Goal: Transaction & Acquisition: Book appointment/travel/reservation

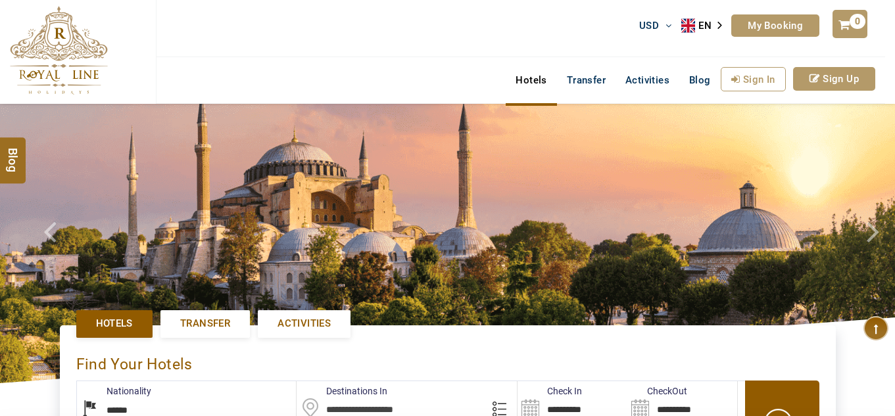
select select "******"
click at [312, 310] on link "Activities" at bounding box center [304, 323] width 93 height 27
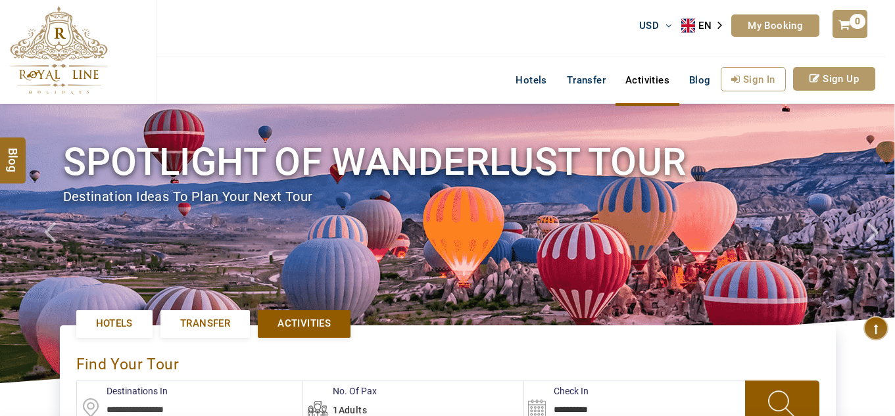
scroll to position [438, 0]
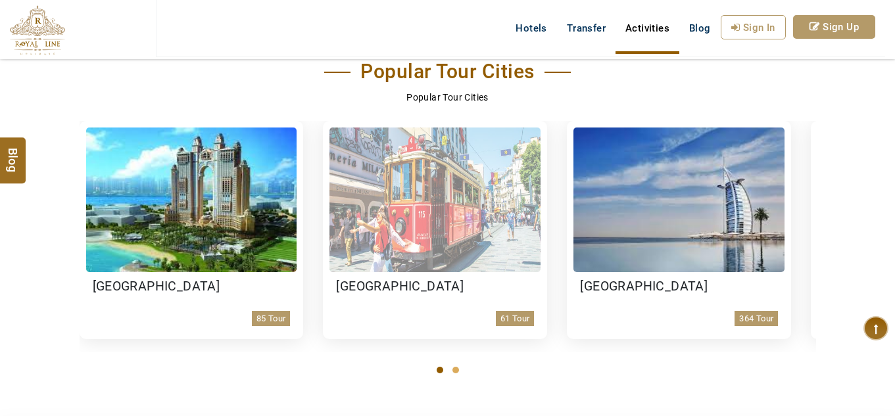
click at [475, 214] on img at bounding box center [434, 200] width 211 height 145
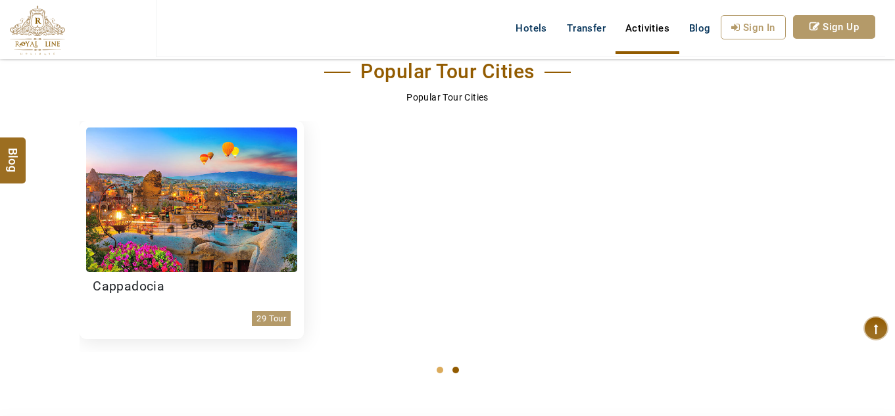
click at [37, 306] on section "Popular Tour Cities Popular Tour Cities Abu Dhabi 85 Tour Istanbul 61 Tour Duba…" at bounding box center [447, 212] width 895 height 365
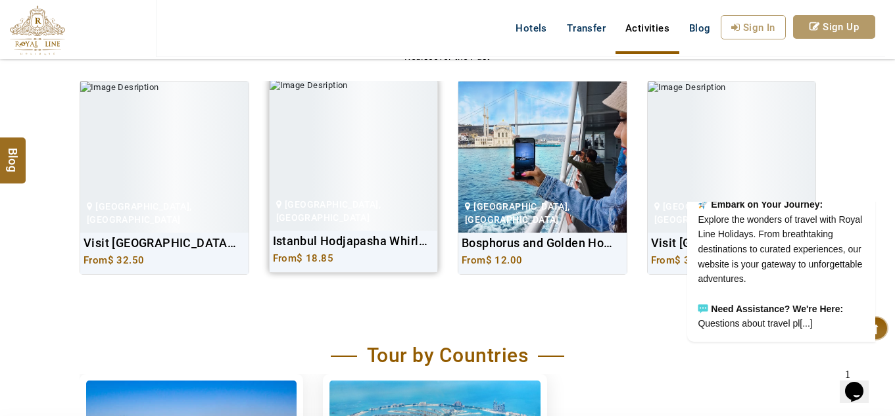
scroll to position [876, 0]
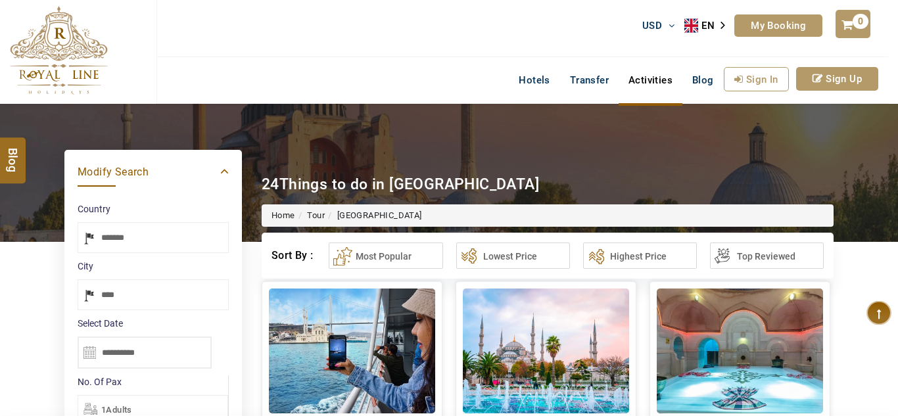
select select "*****"
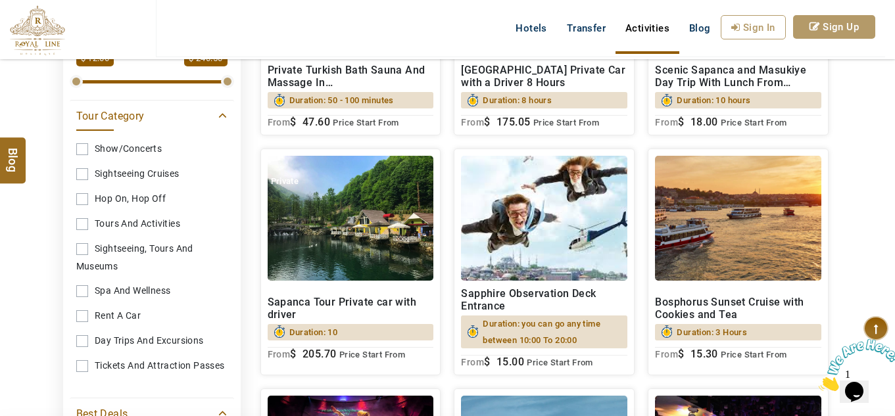
scroll to position [548, 0]
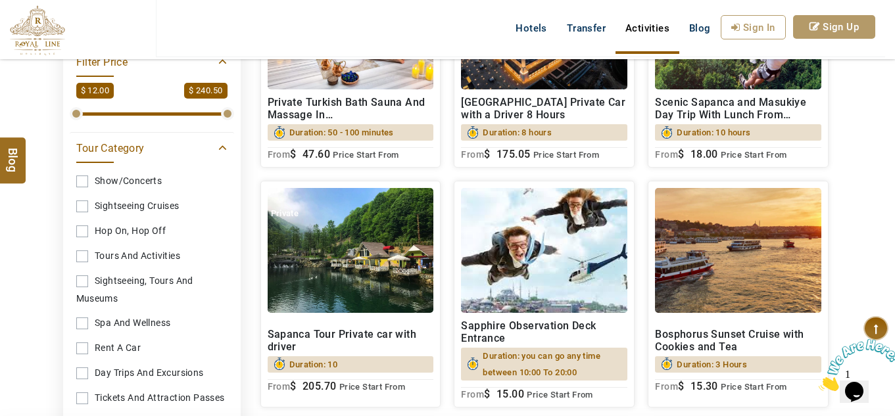
click at [372, 112] on div "Private Turkish Bath Sauna And Massage In Old City Duration: 50 - 100 minutes $…" at bounding box center [351, 124] width 166 height 71
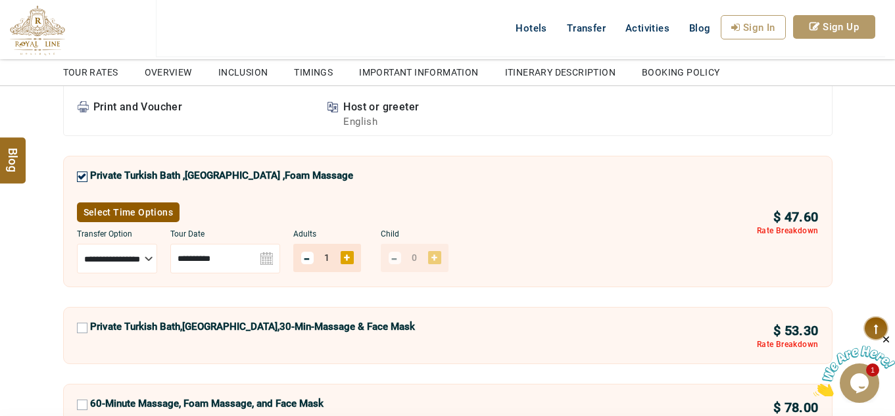
scroll to position [658, 0]
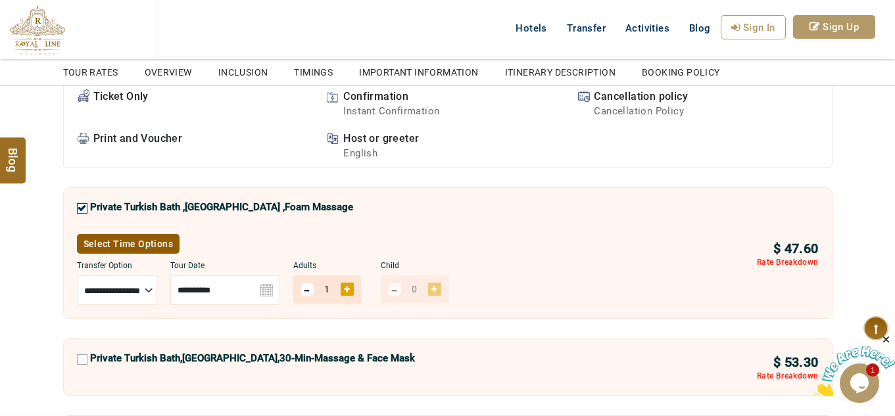
click at [280, 294] on img at bounding box center [225, 291] width 110 height 30
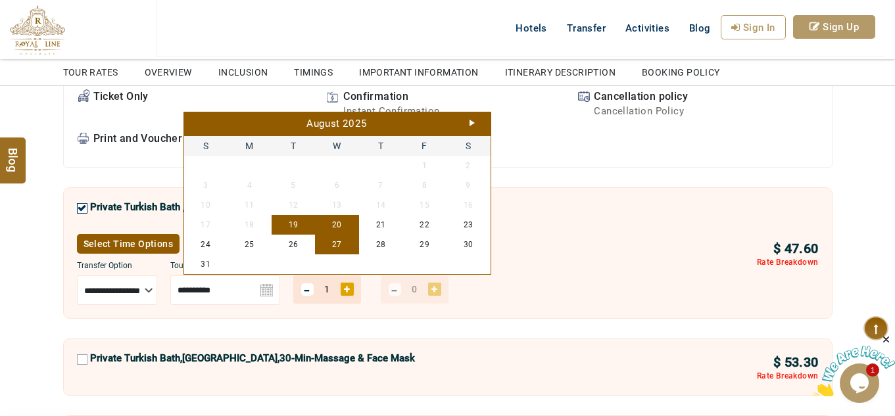
click at [347, 235] on link "27" at bounding box center [337, 245] width 44 height 20
type input "**********"
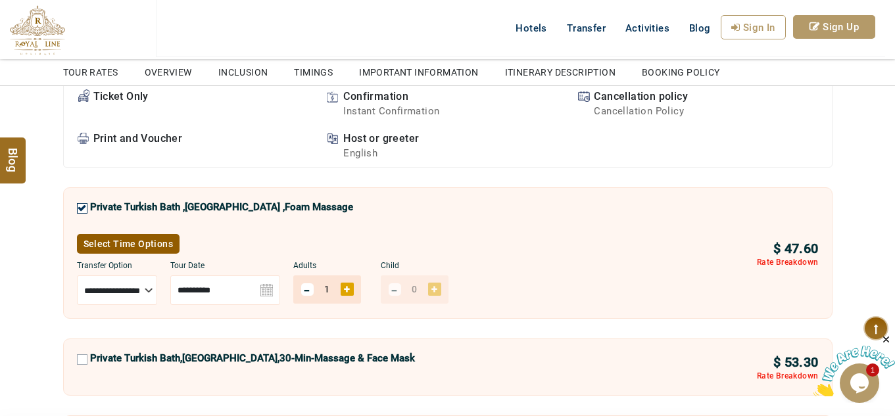
click at [629, 275] on div "**********" at bounding box center [412, 282] width 670 height 44
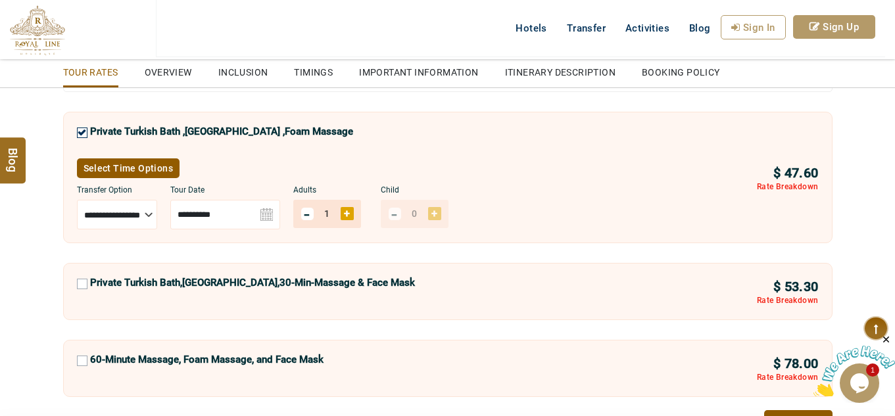
scroll to position [769, 0]
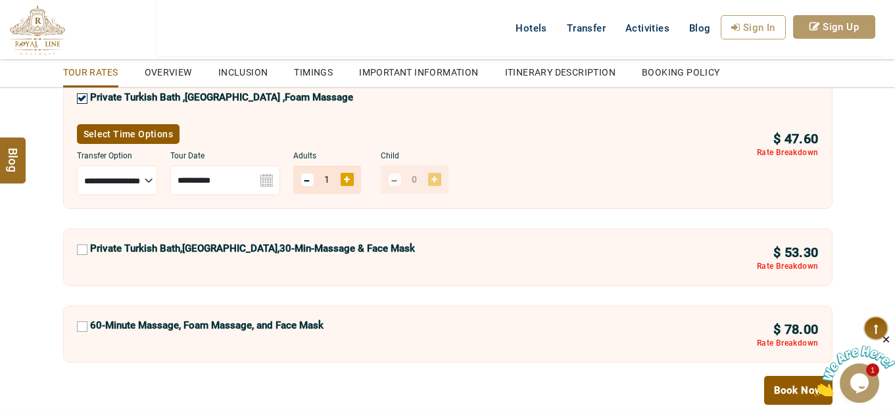
click at [125, 131] on link "Select Time Options" at bounding box center [128, 134] width 103 height 20
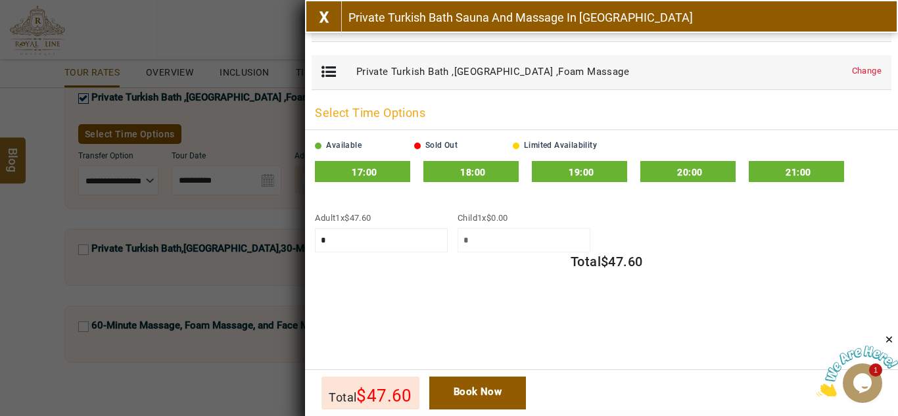
click at [331, 26] on link "X" at bounding box center [324, 19] width 36 height 36
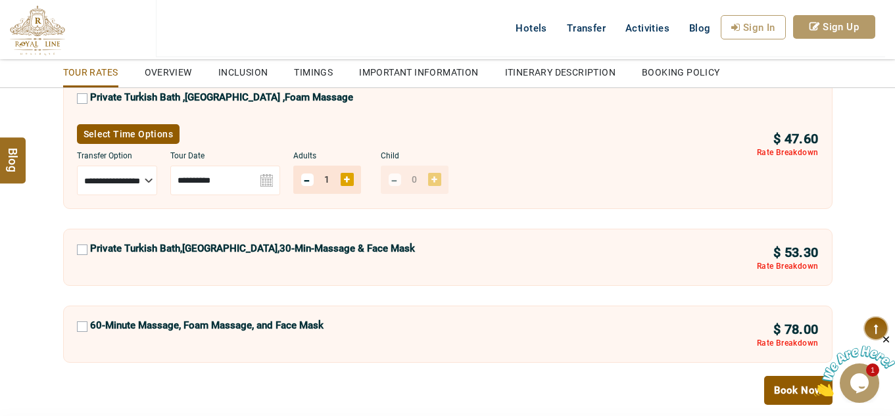
click at [274, 326] on label "60-Minute Massage, Foam Massage, and Face Mask" at bounding box center [206, 330] width 233 height 20
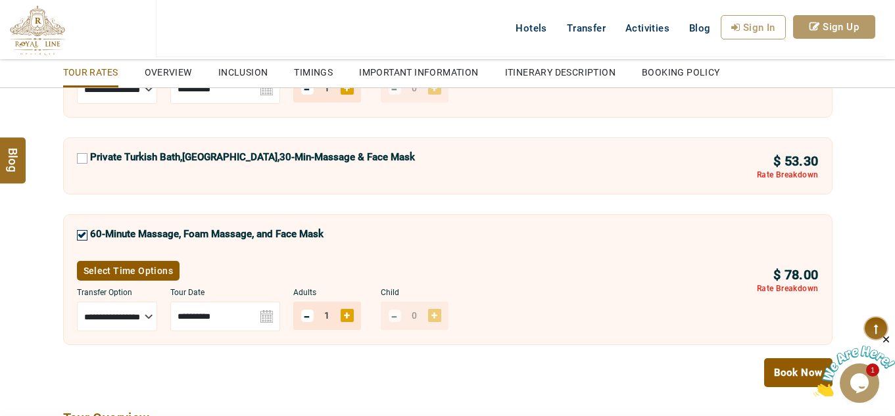
scroll to position [879, 0]
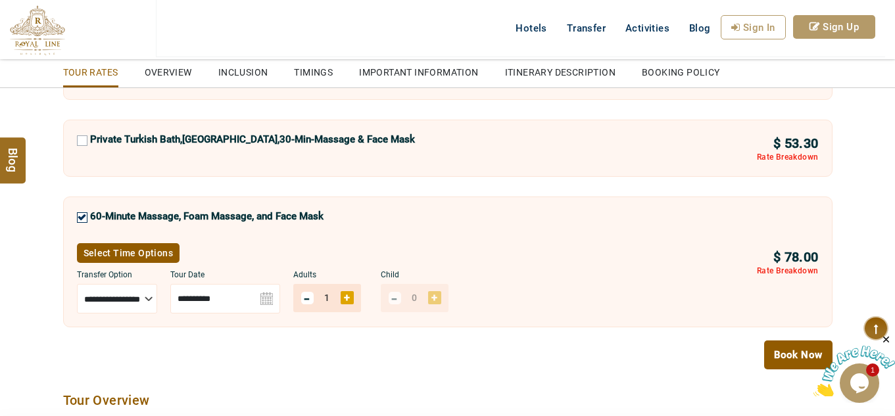
click at [152, 214] on label "60-Minute Massage, Foam Massage, and Face Mask" at bounding box center [206, 220] width 233 height 20
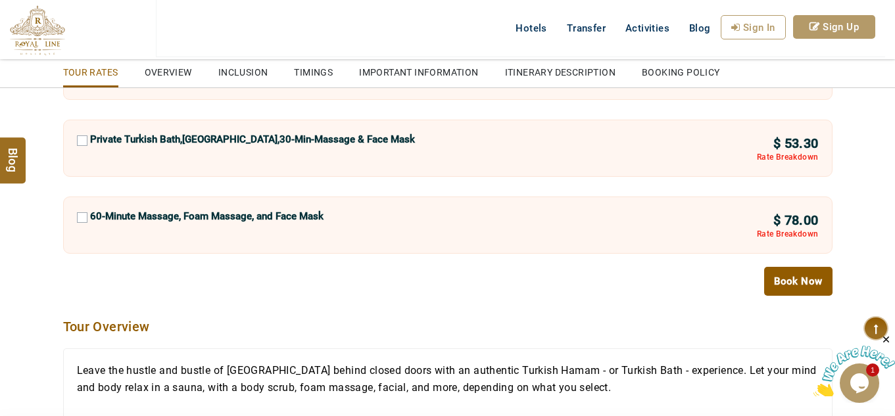
click at [152, 214] on label "60-Minute Massage, Foam Massage, and Face Mask" at bounding box center [206, 220] width 233 height 20
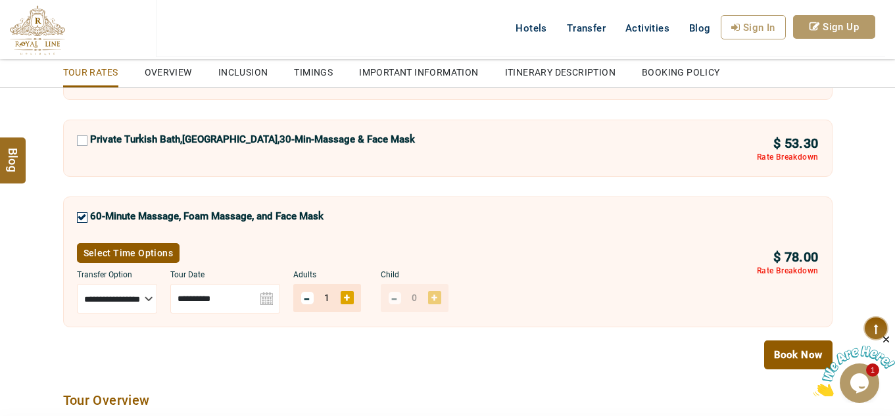
click at [152, 214] on label "60-Minute Massage, Foam Massage, and Face Mask" at bounding box center [206, 220] width 233 height 20
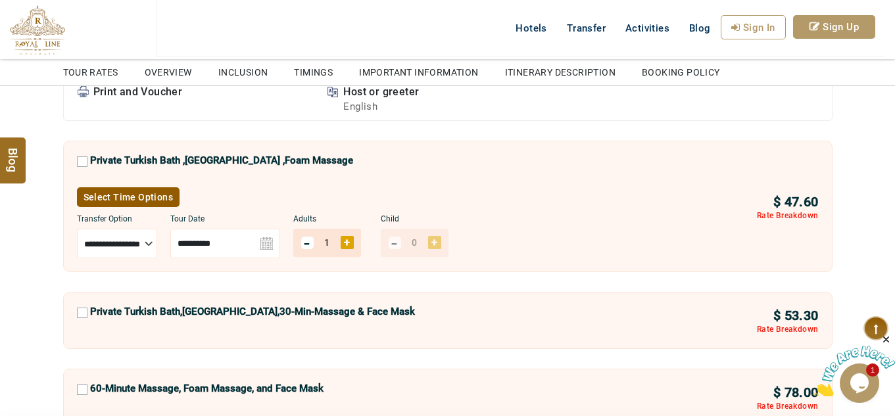
scroll to position [658, 0]
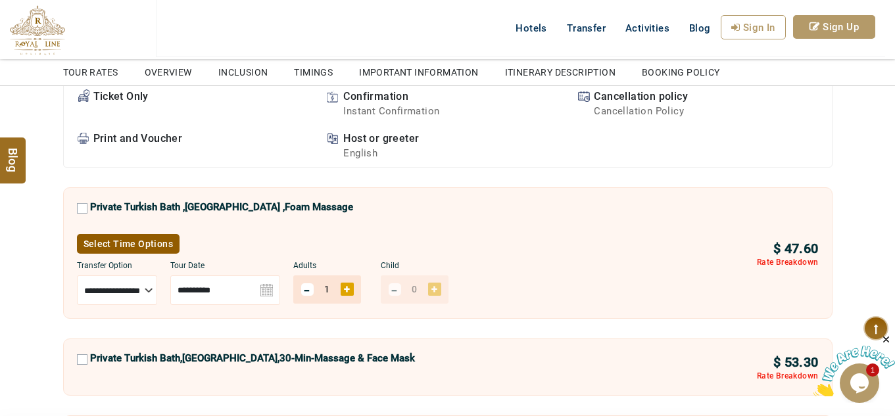
click at [197, 204] on label "Private Turkish Bath ,[GEOGRAPHIC_DATA] ,Foam Massage" at bounding box center [221, 211] width 263 height 20
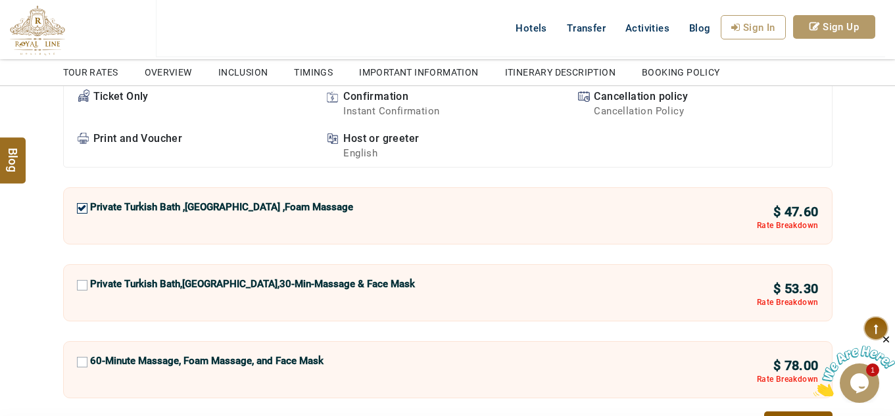
click at [206, 203] on label "Private Turkish Bath ,[GEOGRAPHIC_DATA] ,Foam Massage" at bounding box center [221, 211] width 263 height 20
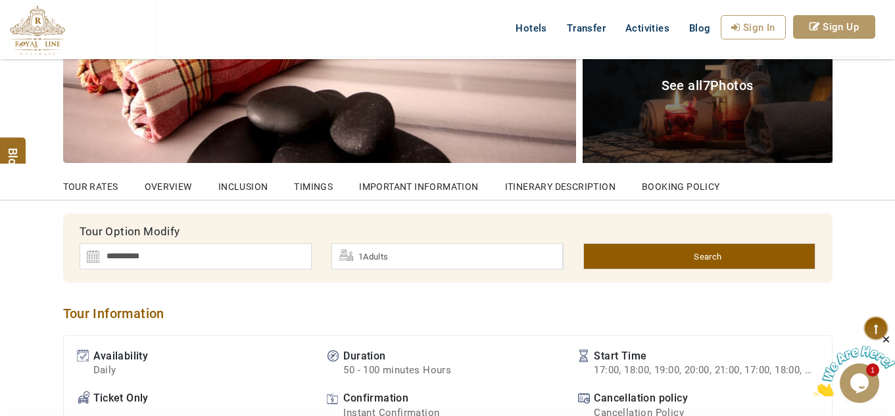
scroll to position [329, 0]
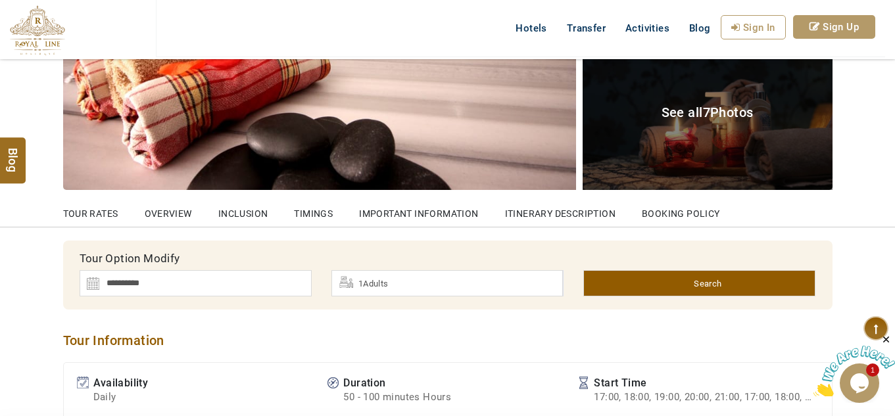
click at [176, 215] on link "OVERVIEW" at bounding box center [168, 209] width 47 height 36
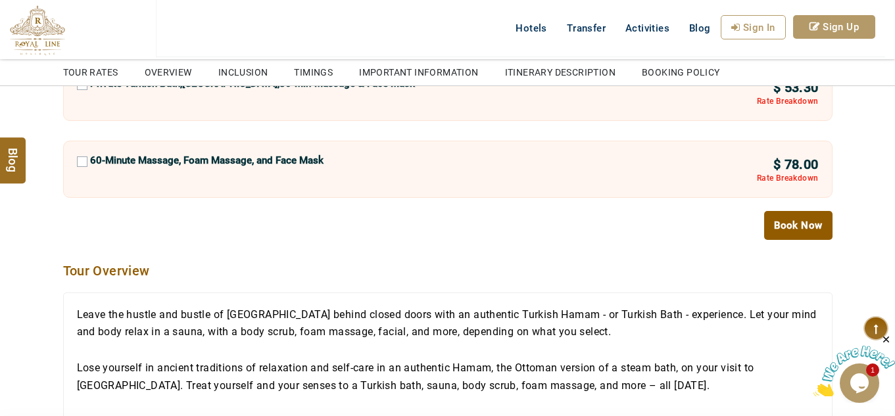
scroll to position [1107, 0]
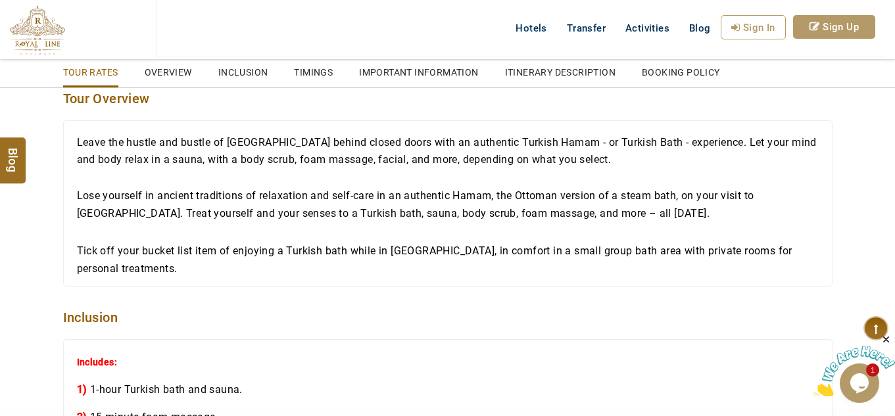
click at [249, 70] on header "USD AED AED EUR € USD $ INR ₹ THB ฿ IDR Rp BHD BHD TRY ₺ EN AR PT ZH ES RU My B…" at bounding box center [447, 46] width 895 height 92
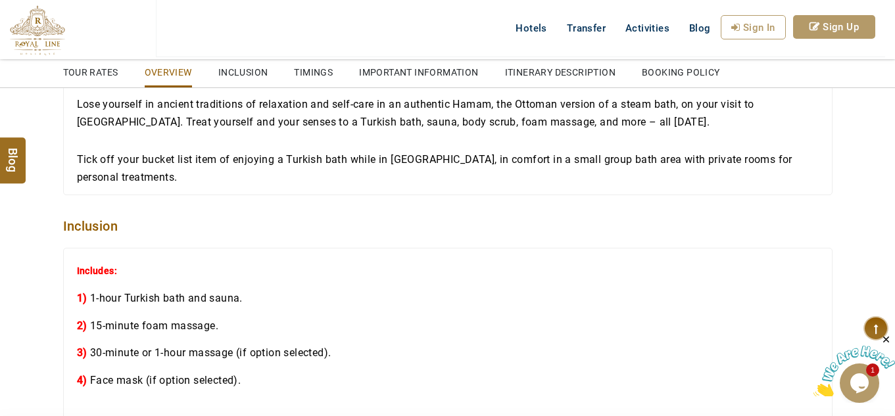
scroll to position [1217, 0]
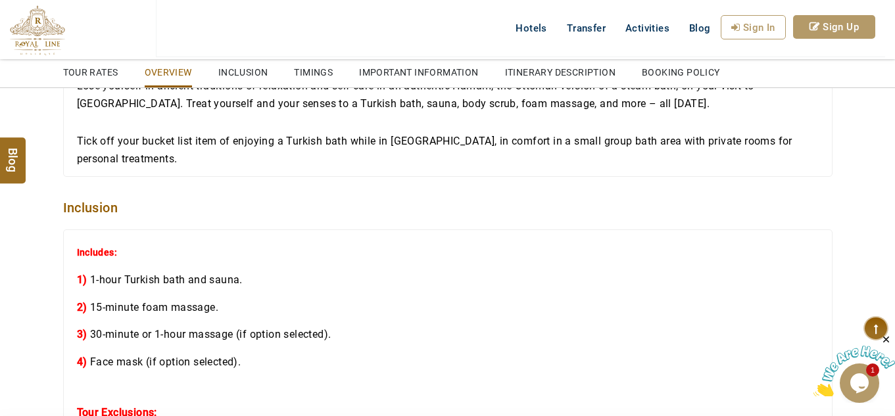
click at [315, 68] on header "USD AED AED EUR € USD $ INR ₹ THB ฿ IDR Rp BHD BHD TRY ₺ EN AR PT ZH ES RU My B…" at bounding box center [447, 46] width 895 height 92
click at [427, 72] on header "USD AED AED EUR € USD $ INR ₹ THB ฿ IDR Rp BHD BHD TRY ₺ EN AR PT ZH ES RU My B…" at bounding box center [447, 46] width 895 height 92
click at [560, 66] on header "USD AED AED EUR € USD $ INR ₹ THB ฿ IDR Rp BHD BHD TRY ₺ EN AR PT ZH ES RU My B…" at bounding box center [447, 46] width 895 height 92
drag, startPoint x: 739, startPoint y: 76, endPoint x: 688, endPoint y: 76, distance: 51.3
click at [735, 78] on header "USD AED AED EUR € USD $ INR ₹ THB ฿ IDR Rp BHD BHD TRY ₺ EN AR PT ZH ES RU My B…" at bounding box center [447, 46] width 895 height 92
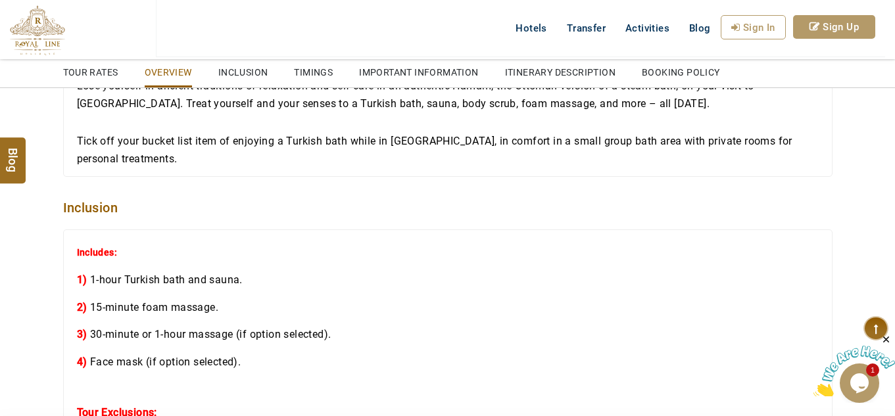
click at [681, 74] on header "USD AED AED EUR € USD $ INR ₹ THB ฿ IDR Rp BHD BHD TRY ₺ EN AR PT ZH ES RU My B…" at bounding box center [447, 46] width 895 height 92
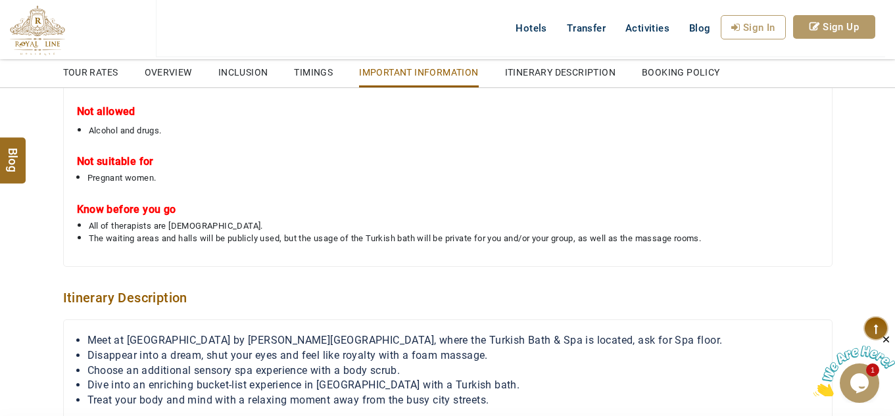
scroll to position [2093, 0]
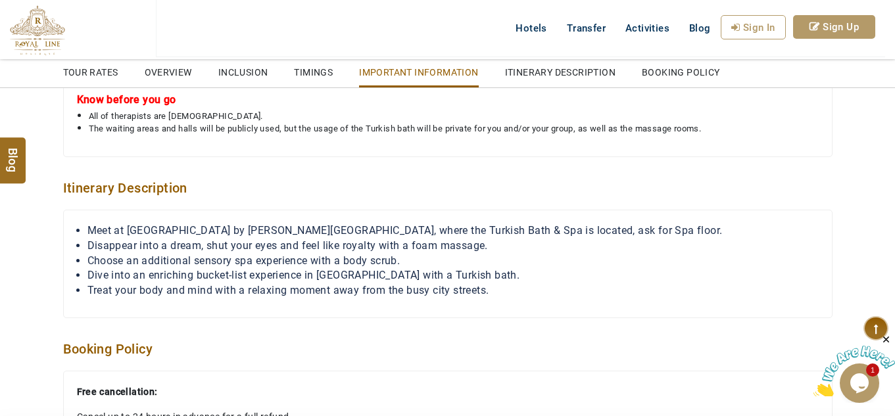
click at [232, 127] on span "The waiting areas and halls will be publicly used, but the usage of the Turkish…" at bounding box center [395, 129] width 613 height 10
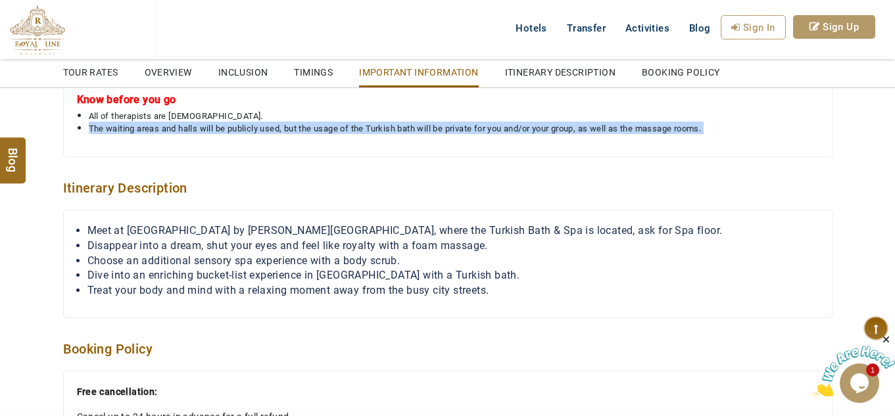
click at [232, 127] on span "The waiting areas and halls will be publicly used, but the usage of the Turkish…" at bounding box center [395, 129] width 613 height 10
click at [185, 124] on span "The waiting areas and halls will be publicly used, but the usage of the Turkish…" at bounding box center [395, 129] width 613 height 10
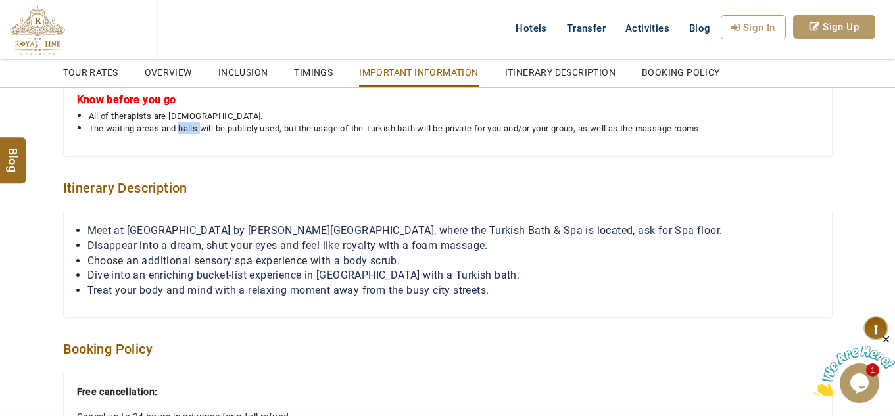
click at [185, 124] on span "The waiting areas and halls will be publicly used, but the usage of the Turkish…" at bounding box center [395, 129] width 613 height 10
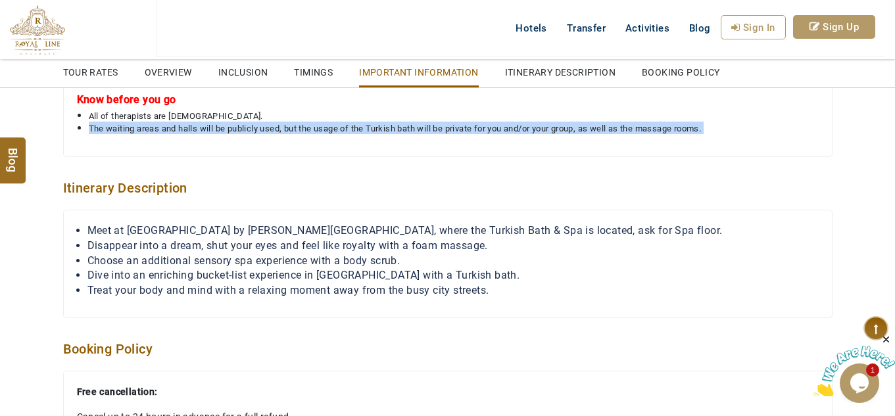
click at [185, 124] on span "The waiting areas and halls will be publicly used, but the usage of the Turkish…" at bounding box center [395, 129] width 613 height 10
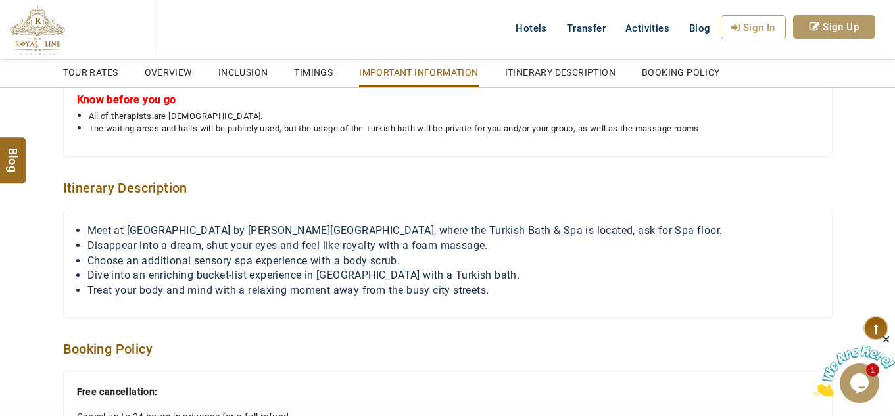
click at [176, 111] on li "All of therapists are female." at bounding box center [454, 115] width 730 height 12
click at [223, 136] on div "What to bring Change of clothes. Not allowed Alcohol and drugs. Not suitable fo…" at bounding box center [447, 32] width 769 height 249
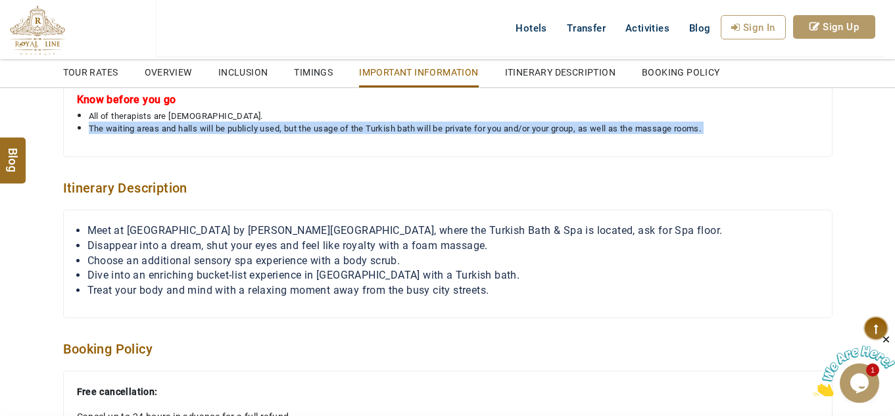
click at [223, 136] on div "What to bring Change of clothes. Not allowed Alcohol and drugs. Not suitable fo…" at bounding box center [447, 32] width 769 height 249
click at [224, 136] on div "What to bring Change of clothes. Not allowed Alcohol and drugs. Not suitable fo…" at bounding box center [447, 32] width 769 height 249
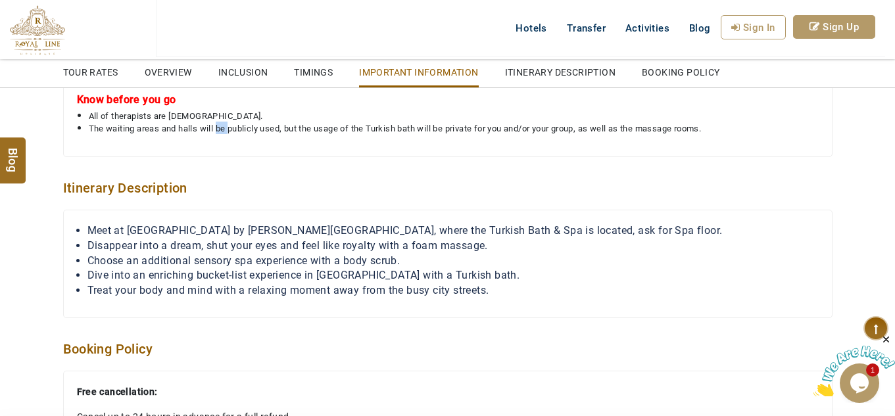
click at [224, 136] on div "What to bring Change of clothes. Not allowed Alcohol and drugs. Not suitable fo…" at bounding box center [447, 32] width 769 height 249
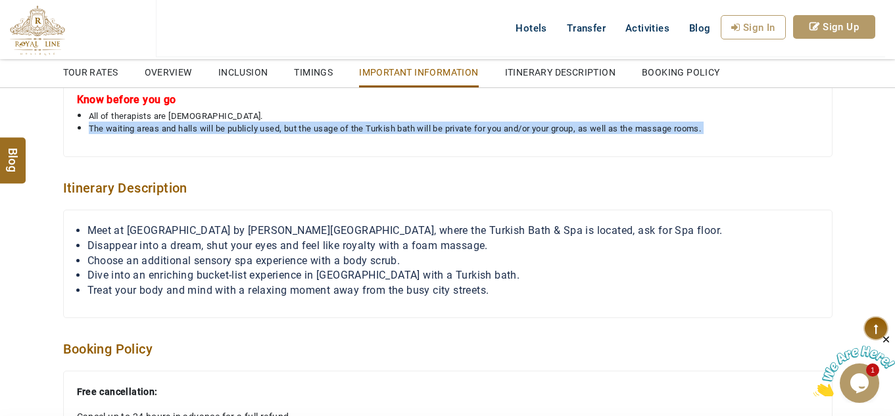
click at [224, 136] on div "What to bring Change of clothes. Not allowed Alcohol and drugs. Not suitable fo…" at bounding box center [447, 32] width 769 height 249
click at [200, 136] on div "What to bring Change of clothes. Not allowed Alcohol and drugs. Not suitable fo…" at bounding box center [447, 32] width 769 height 249
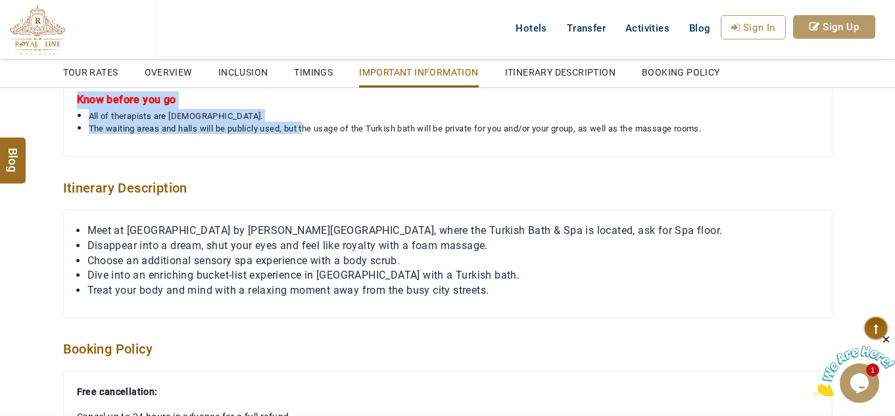
drag, startPoint x: 67, startPoint y: 104, endPoint x: 306, endPoint y: 126, distance: 239.7
click at [306, 126] on div "What to bring Change of clothes. Not allowed Alcohol and drugs. Not suitable fo…" at bounding box center [447, 32] width 769 height 249
click at [306, 126] on span "The waiting areas and halls will be publicly used, but the usage of the Turkish…" at bounding box center [395, 129] width 613 height 10
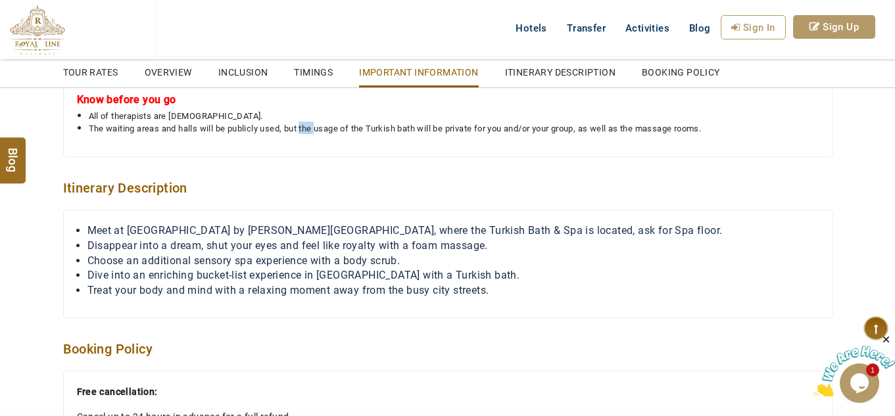
click at [306, 126] on span "The waiting areas and halls will be publicly used, but the usage of the Turkish…" at bounding box center [395, 129] width 613 height 10
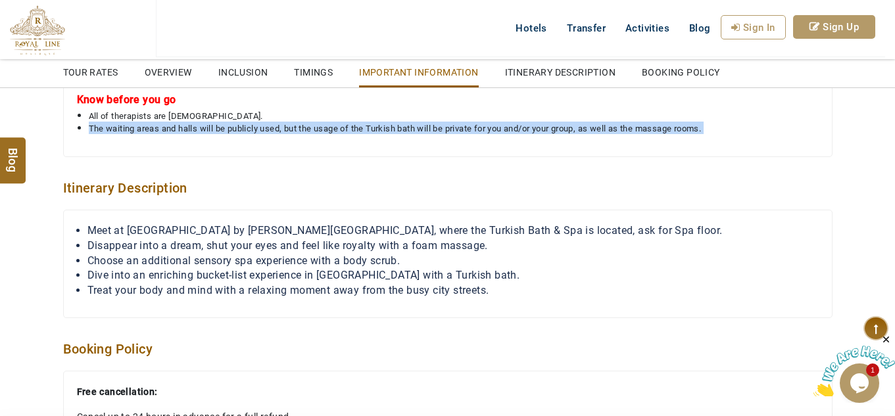
click at [306, 126] on span "The waiting areas and halls will be publicly used, but the usage of the Turkish…" at bounding box center [395, 129] width 613 height 10
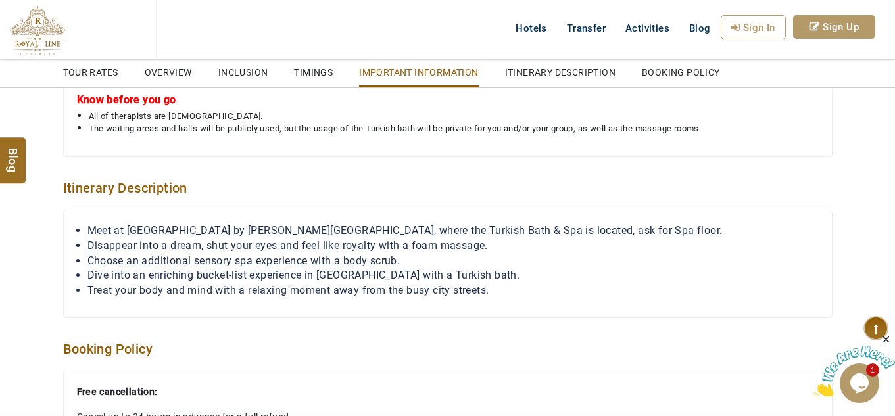
click at [239, 110] on li "All of therapists are female." at bounding box center [454, 115] width 730 height 12
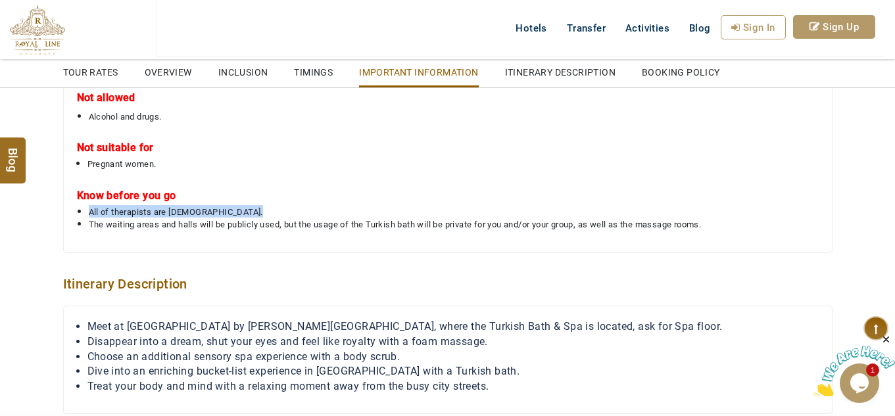
scroll to position [1983, 0]
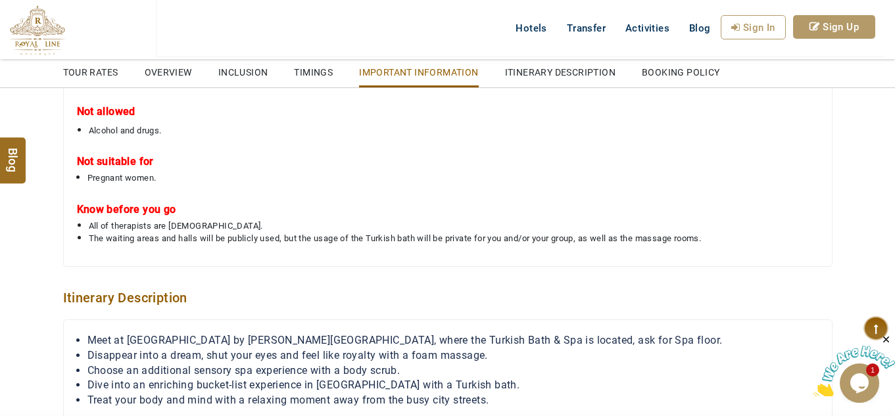
click at [424, 236] on span "The waiting areas and halls will be publicly used, but the usage of the Turkish…" at bounding box center [395, 238] width 613 height 10
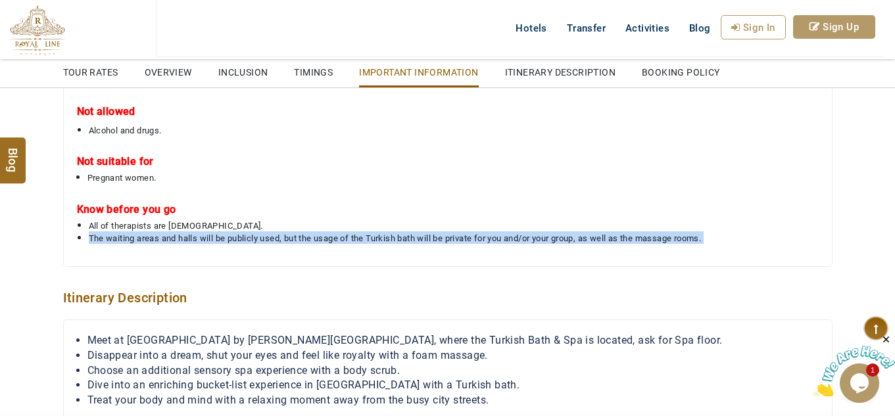
click at [424, 239] on span "The waiting areas and halls will be publicly used, but the usage of the Turkish…" at bounding box center [395, 238] width 613 height 10
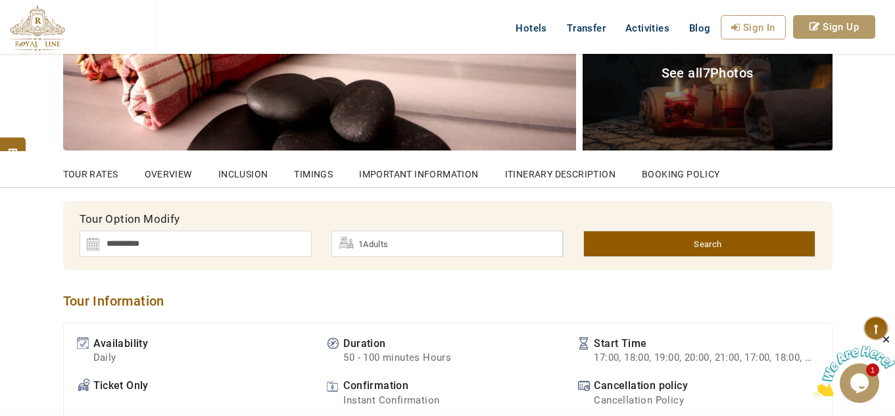
scroll to position [557, 0]
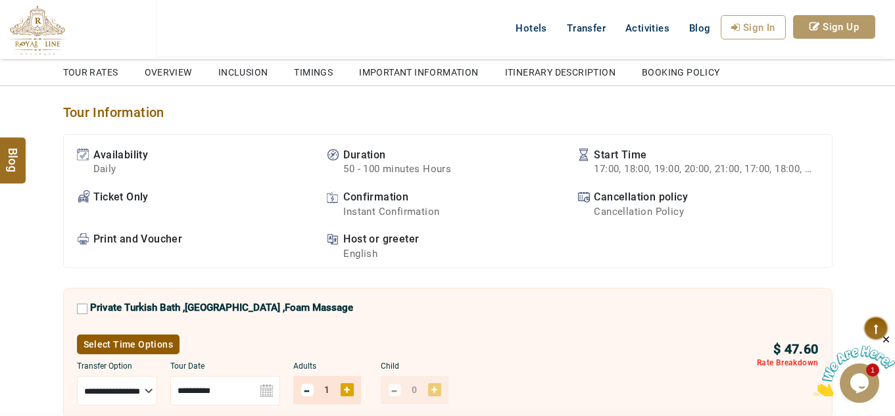
click at [639, 207] on b "Cancellation Policy" at bounding box center [641, 212] width 94 height 14
click at [639, 209] on b "Cancellation Policy" at bounding box center [641, 212] width 94 height 14
click at [656, 191] on span "Cancellation policy Cancellation Policy" at bounding box center [641, 204] width 94 height 29
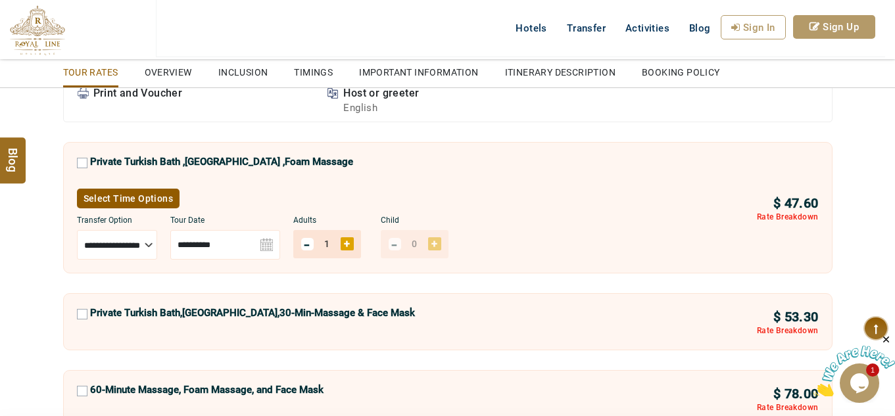
scroll to position [658, 0]
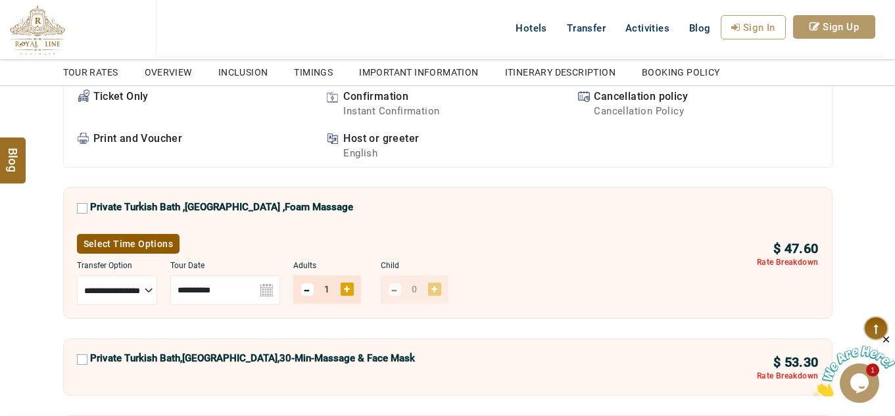
click at [92, 207] on label "Private Turkish Bath ,[GEOGRAPHIC_DATA] ,Foam Massage" at bounding box center [221, 211] width 263 height 20
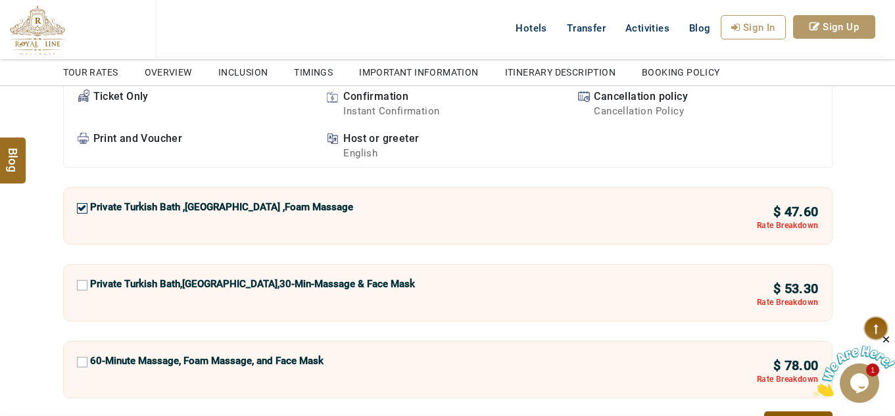
click at [111, 190] on div "**********" at bounding box center [447, 215] width 769 height 57
click at [114, 201] on label "Private Turkish Bath ,[GEOGRAPHIC_DATA] ,Foam Massage" at bounding box center [221, 211] width 263 height 20
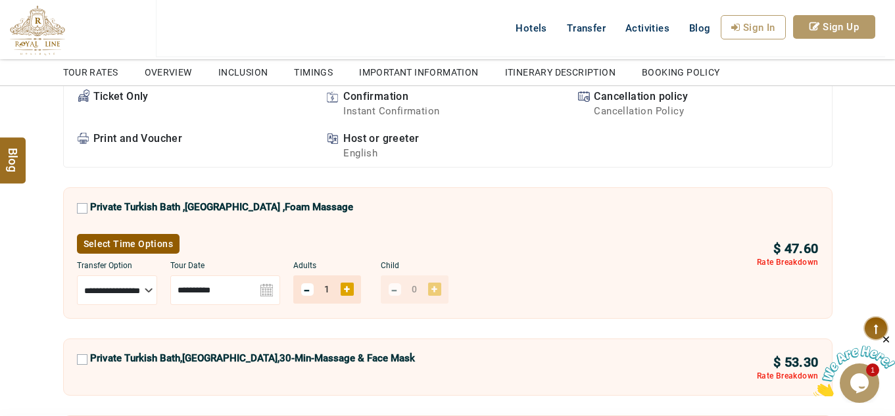
click at [114, 201] on label "Private Turkish Bath ,[GEOGRAPHIC_DATA] ,Foam Massage" at bounding box center [221, 211] width 263 height 20
click at [143, 367] on label "Private Turkish Bath,Sauna,30-Min-Massage & Face Mask" at bounding box center [252, 362] width 325 height 20
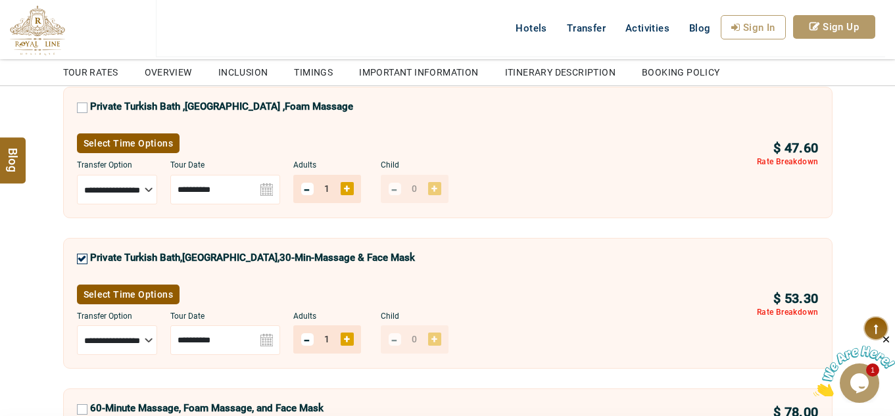
scroll to position [879, 0]
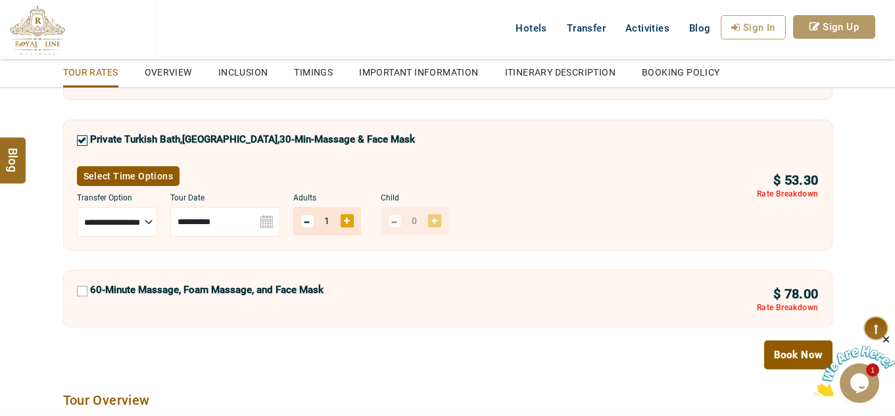
click at [149, 284] on label "60-Minute Massage, Foam Massage, and Face Mask" at bounding box center [206, 294] width 233 height 20
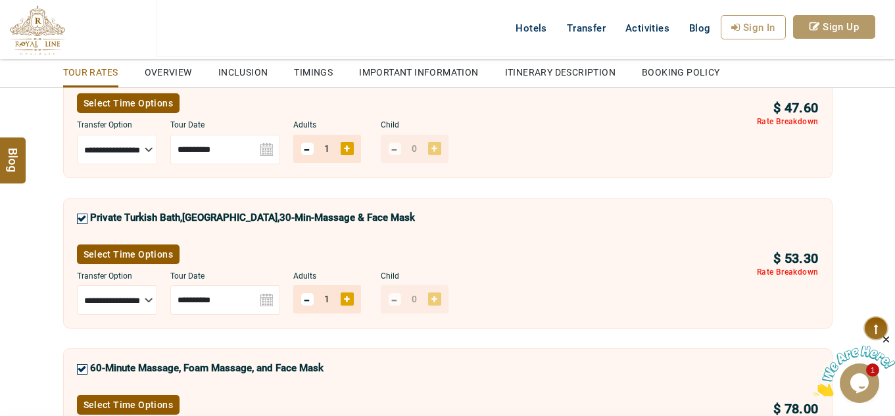
scroll to position [769, 0]
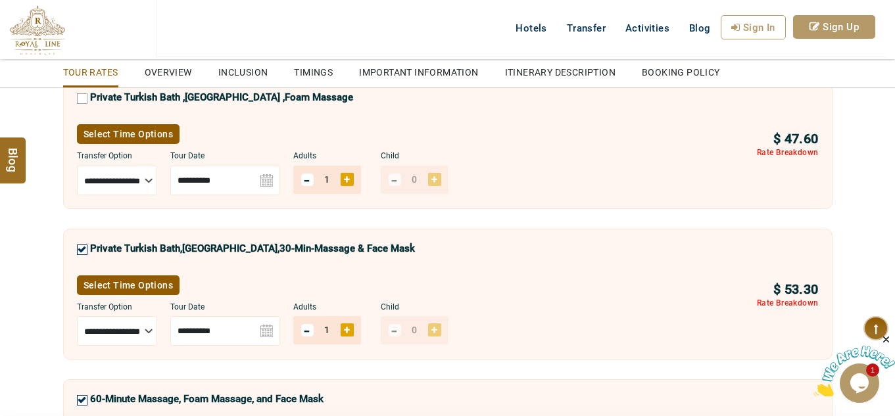
click at [81, 104] on div "Private Turkish Bath ,[GEOGRAPHIC_DATA] ,Foam Massage" at bounding box center [215, 102] width 276 height 23
click at [82, 78] on header "USD AED AED EUR € USD $ INR ₹ THB ฿ IDR Rp BHD BHD TRY ₺ EN AR PT ZH ES RU My B…" at bounding box center [447, 46] width 895 height 92
click at [76, 110] on div "**********" at bounding box center [447, 143] width 769 height 131
click at [80, 103] on div "Private Turkish Bath ,[GEOGRAPHIC_DATA] ,Foam Massage" at bounding box center [215, 102] width 276 height 23
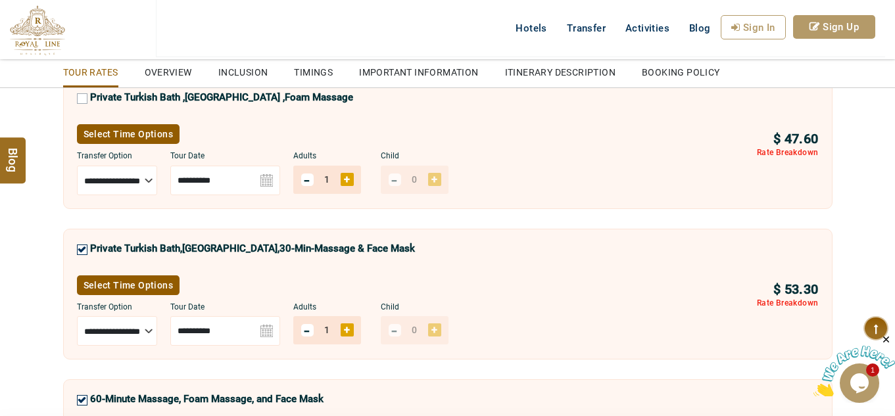
click at [87, 101] on div "Private Turkish Bath ,[GEOGRAPHIC_DATA] ,Foam Massage" at bounding box center [215, 102] width 276 height 23
click at [83, 93] on div "Private Turkish Bath ,[GEOGRAPHIC_DATA] ,Foam Massage" at bounding box center [215, 102] width 276 height 23
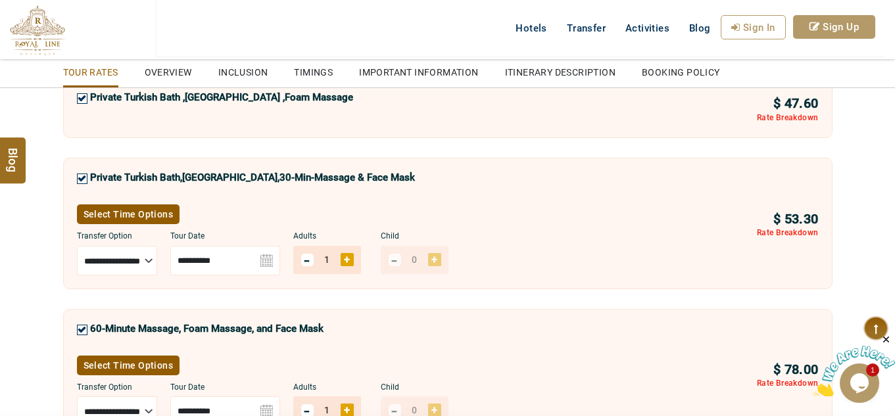
click at [129, 95] on label "Private Turkish Bath ,[GEOGRAPHIC_DATA] ,Foam Massage" at bounding box center [221, 101] width 263 height 20
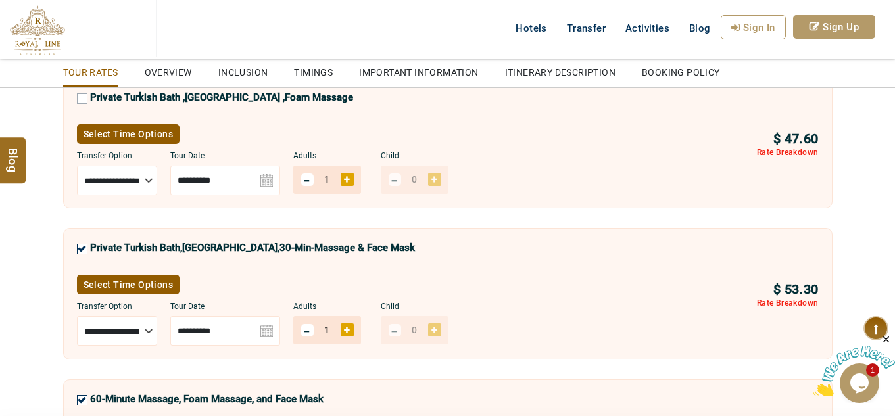
click at [129, 95] on label "Private Turkish Bath ,[GEOGRAPHIC_DATA] ,Foam Massage" at bounding box center [221, 101] width 263 height 20
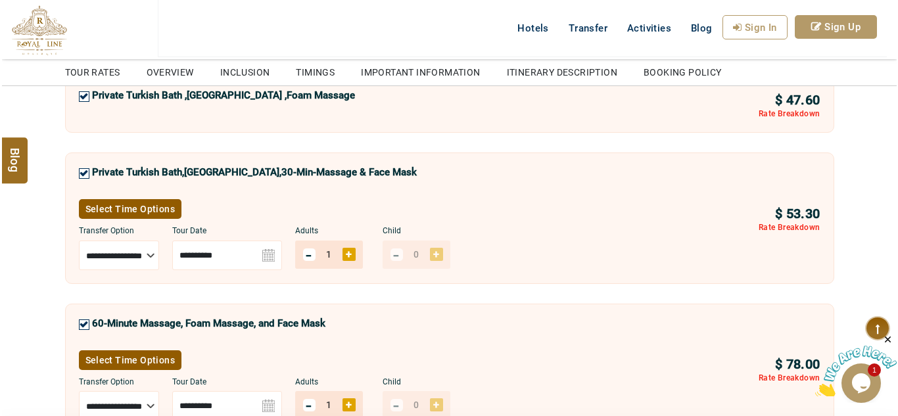
scroll to position [658, 0]
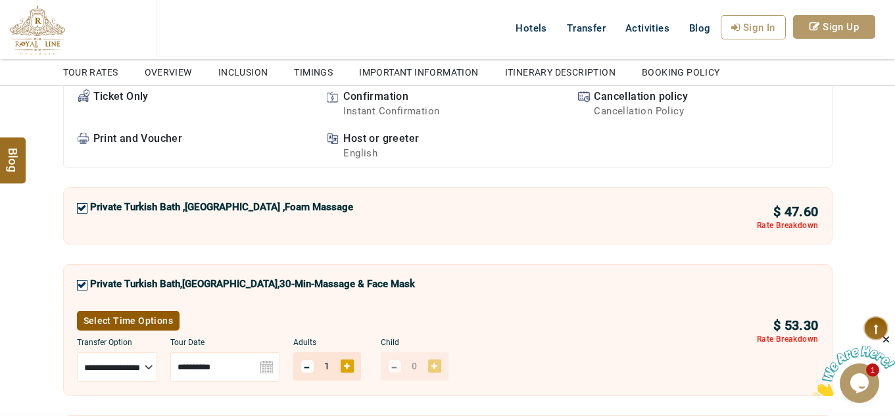
click at [241, 202] on label "Private Turkish Bath ,[GEOGRAPHIC_DATA] ,Foam Massage" at bounding box center [221, 211] width 263 height 20
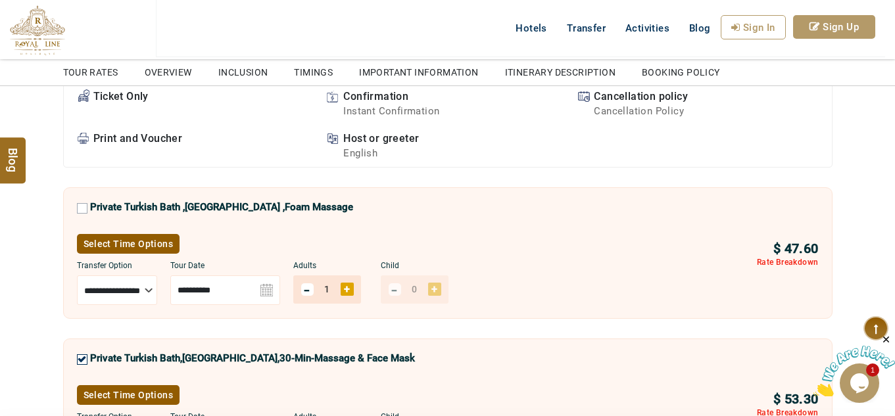
click at [137, 250] on link "Select Time Options" at bounding box center [128, 244] width 103 height 20
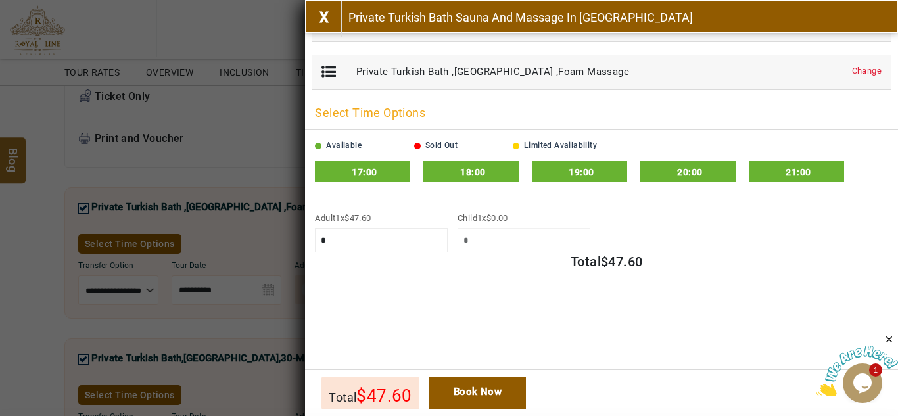
click at [471, 170] on span "18:00" at bounding box center [472, 172] width 25 height 11
click at [506, 395] on link "Book Now" at bounding box center [477, 393] width 97 height 33
click at [505, 390] on link "Book Now" at bounding box center [477, 393] width 97 height 33
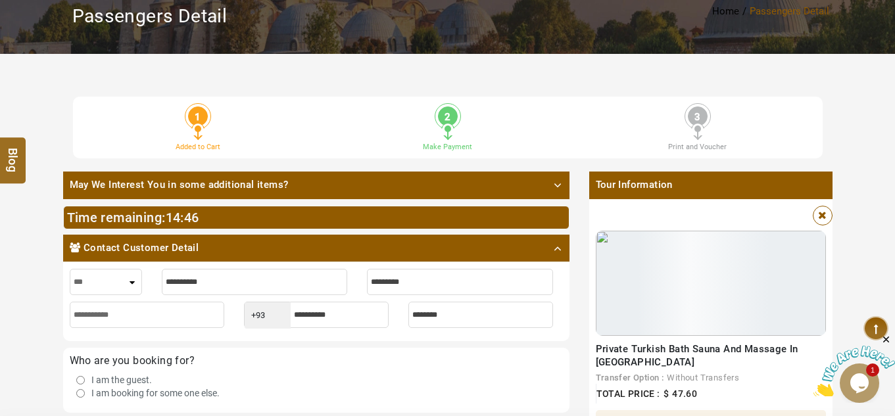
scroll to position [219, 0]
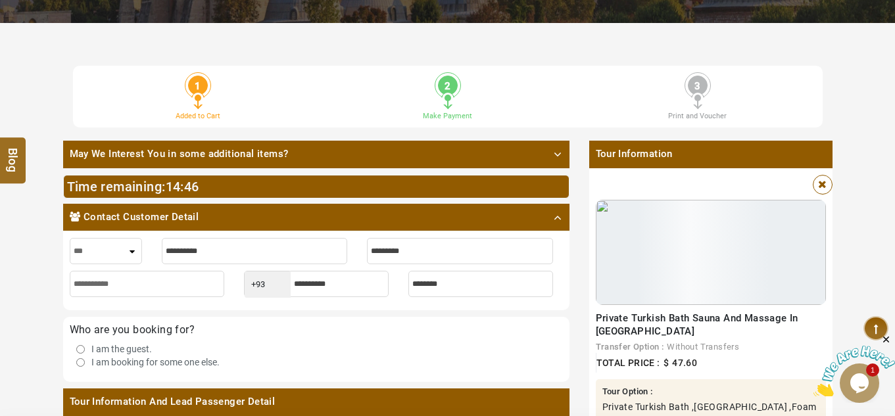
click at [568, 149] on link "May We Interest You in some additional items?" at bounding box center [316, 154] width 506 height 27
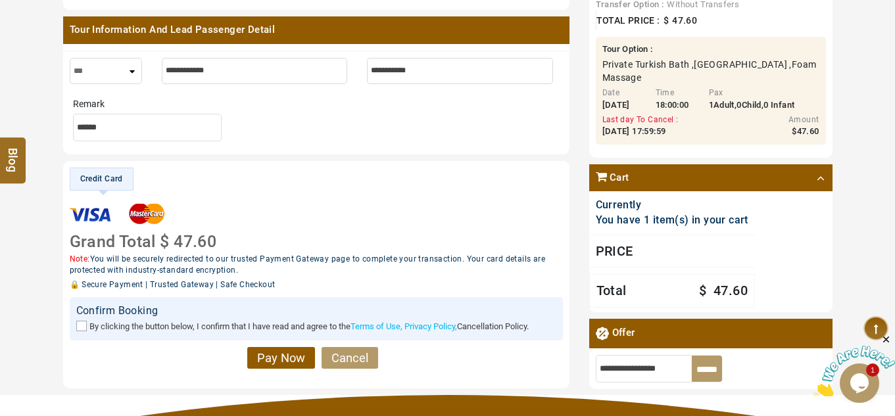
scroll to position [767, 0]
